Goal: Answer question/provide support: Participate in discussion

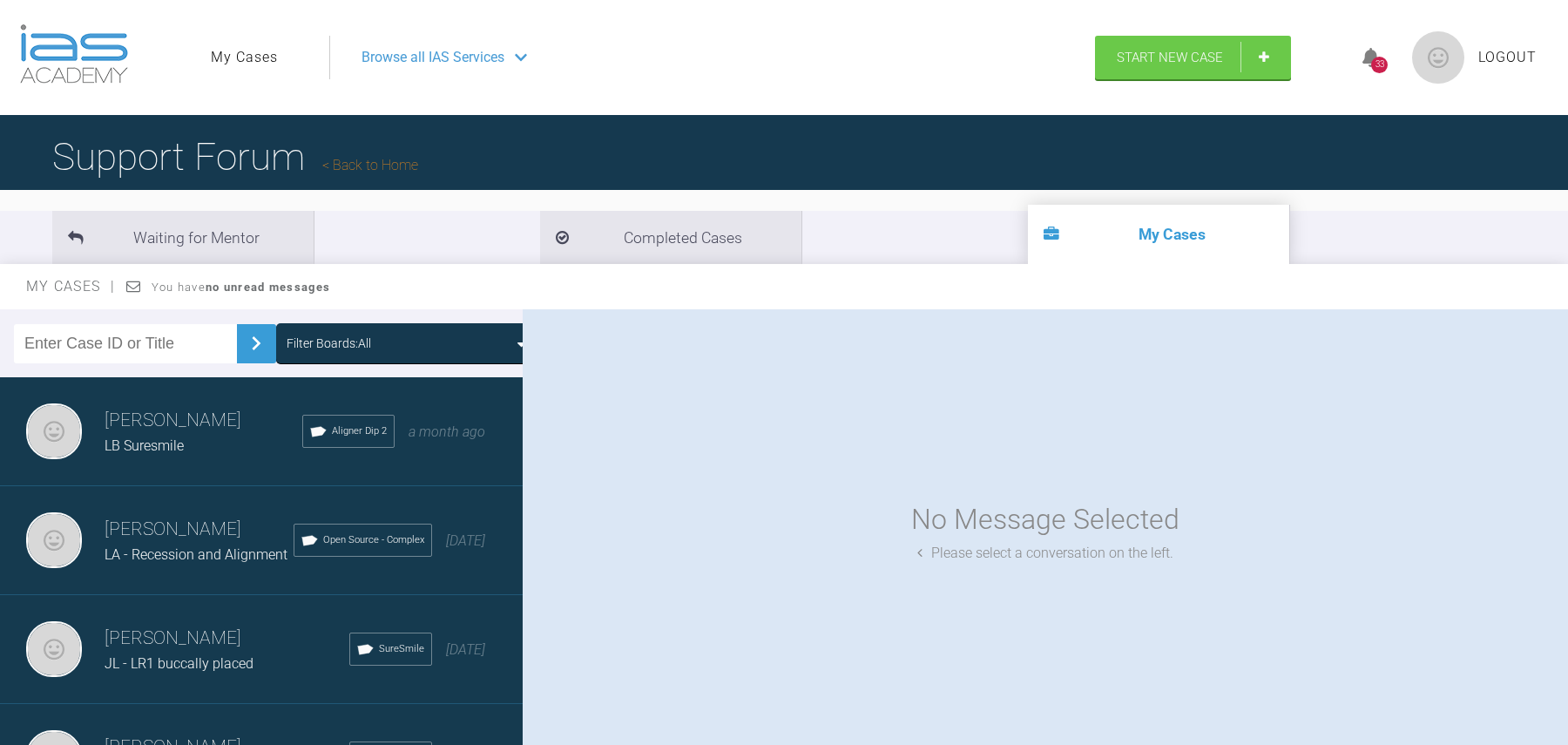
click at [260, 55] on link "My Cases" at bounding box center [244, 57] width 67 height 23
click at [198, 547] on span "LA - Recession and Alignment" at bounding box center [195, 555] width 183 height 17
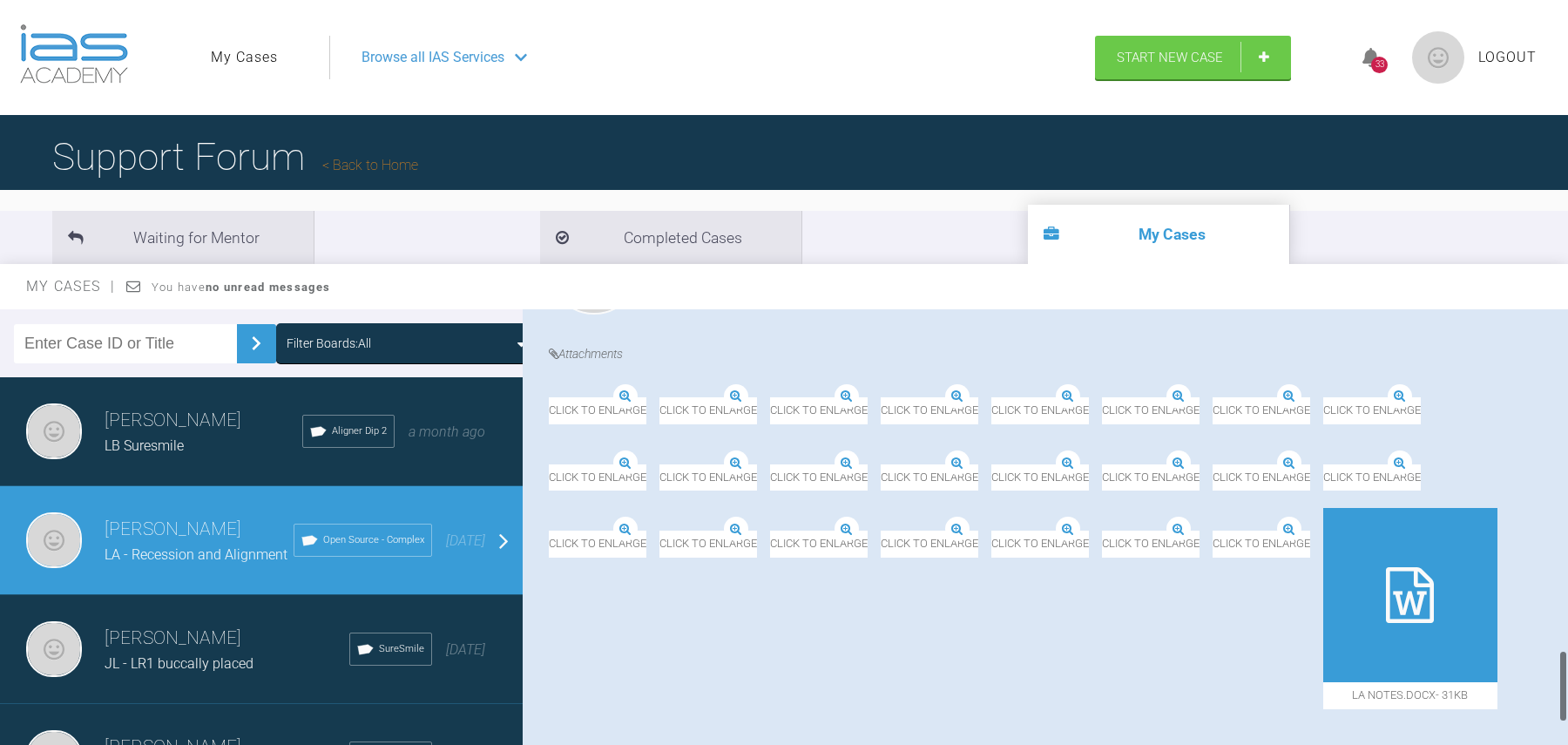
scroll to position [2273, 0]
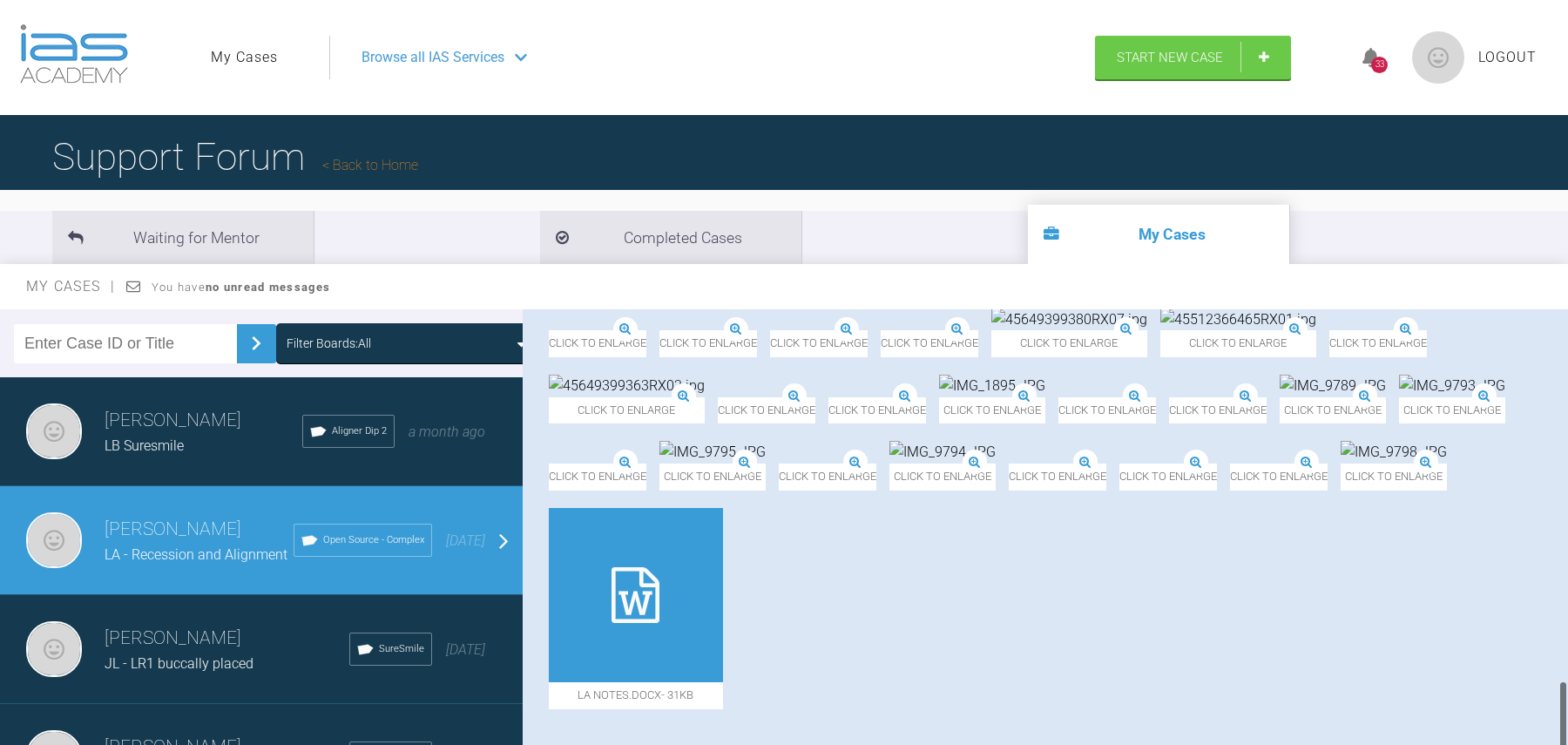
click at [548, 463] on img at bounding box center [548, 463] width 0 height 0
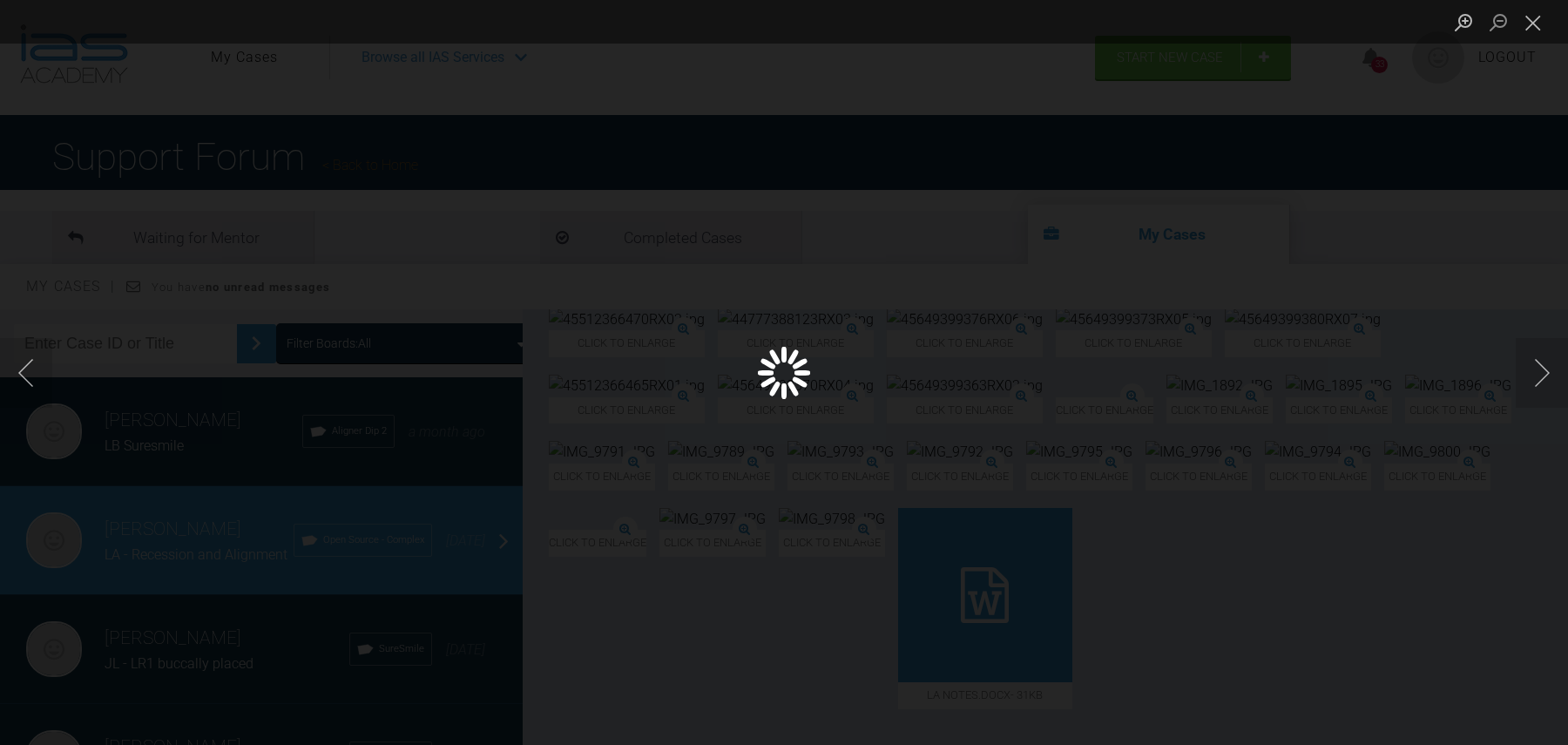
click at [1182, 241] on div "Lightbox" at bounding box center [784, 372] width 1568 height 745
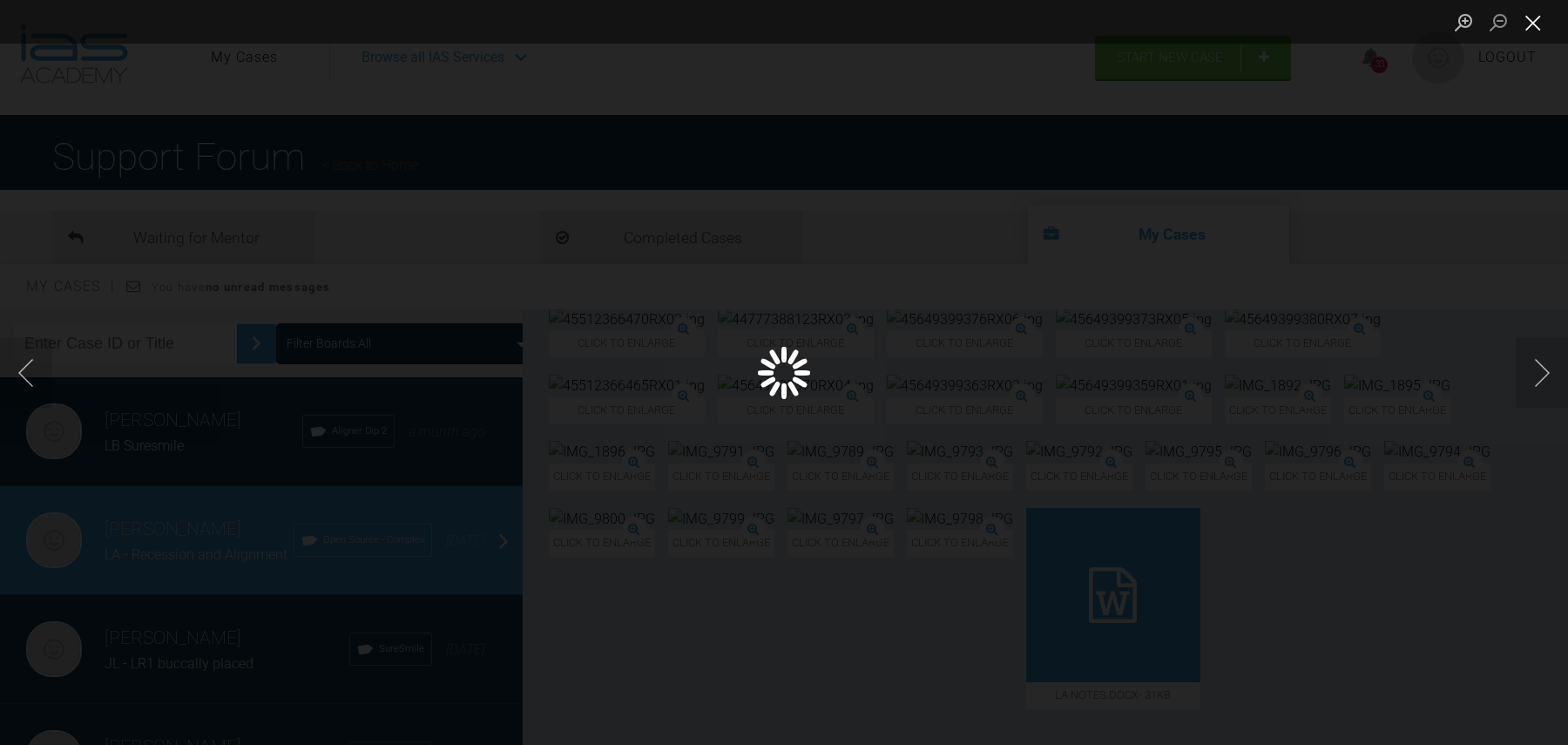
click at [1531, 29] on button "Close lightbox" at bounding box center [1534, 22] width 35 height 30
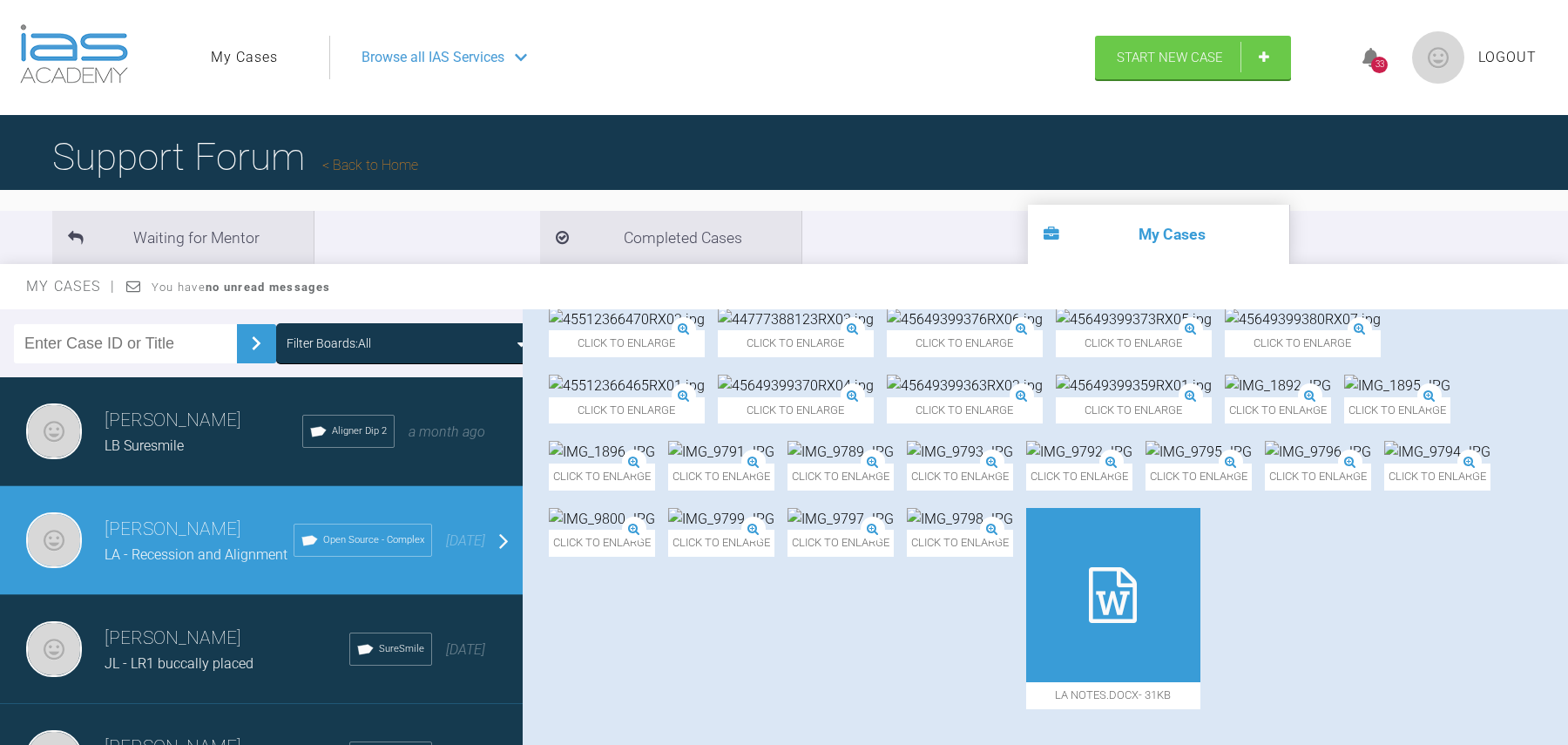
click at [385, 171] on link "Back to Home" at bounding box center [371, 165] width 96 height 17
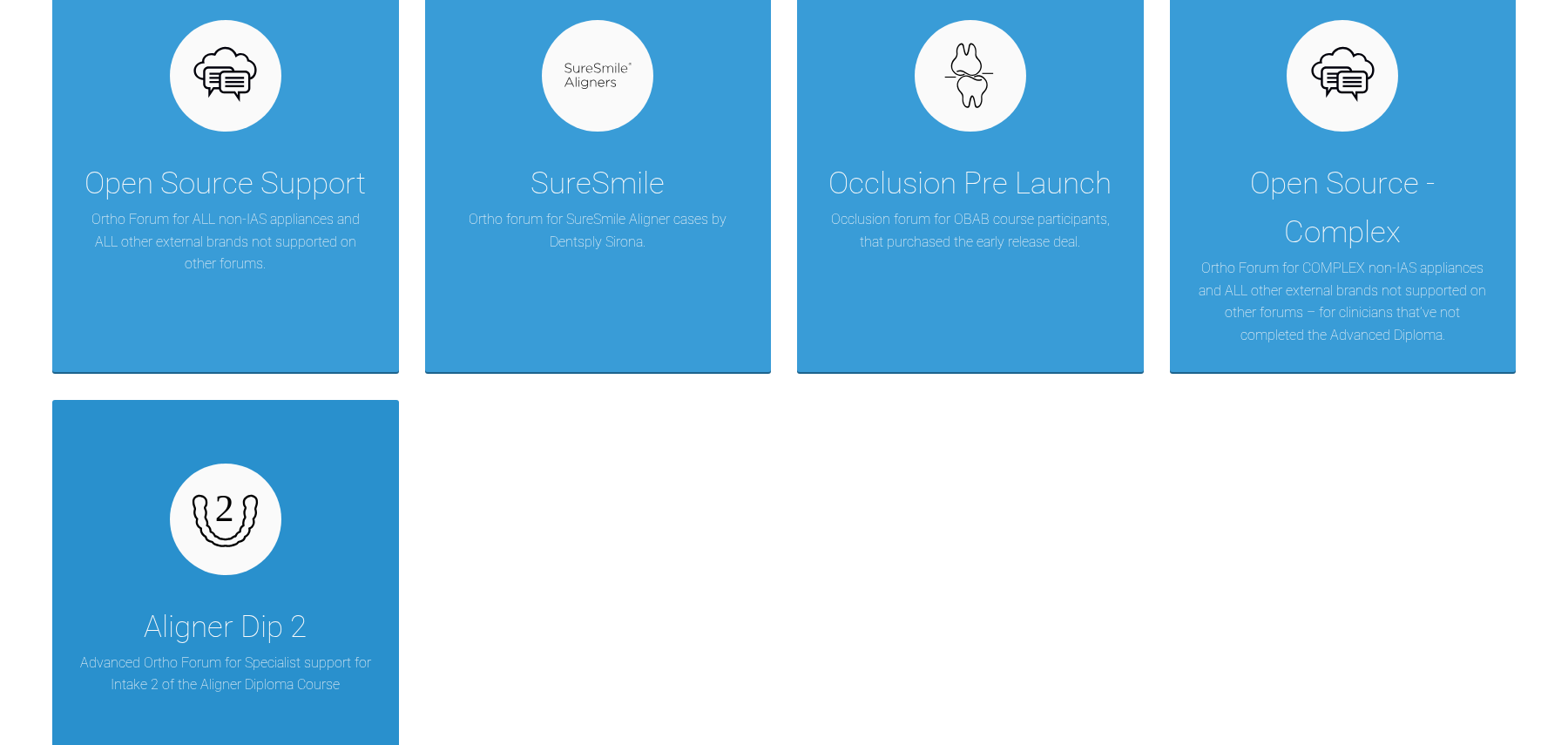
click at [274, 564] on div "Aligner Dip 2 Advanced Ortho Forum for Specialist support for Intake 2 of the A…" at bounding box center [226, 608] width 347 height 416
